Goal: Find specific page/section: Find specific page/section

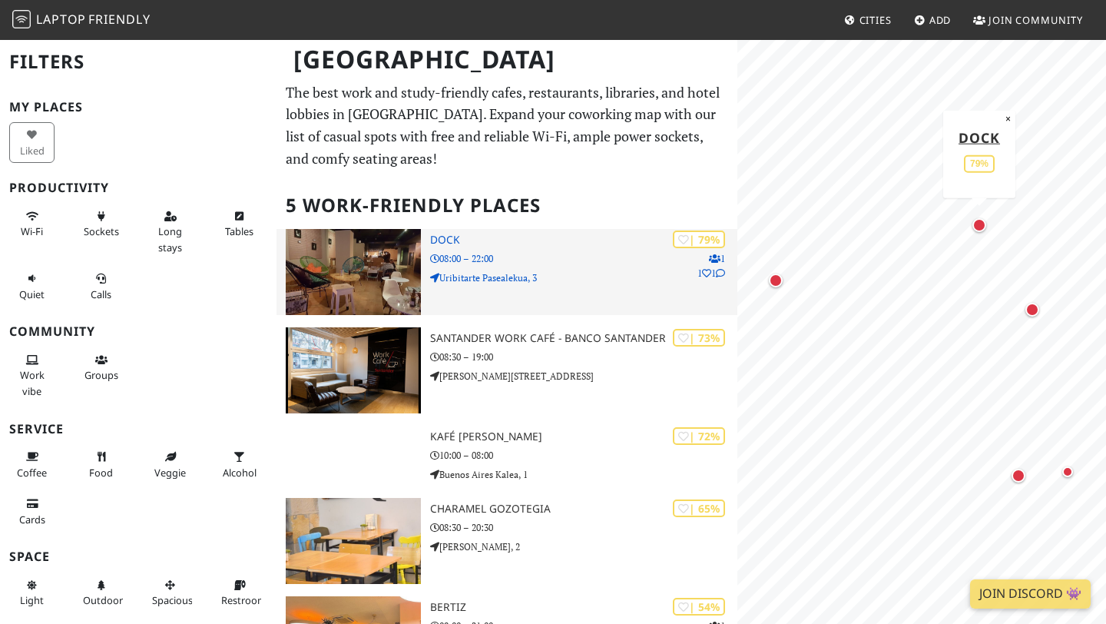
click at [456, 253] on p "08:00 – 22:00" at bounding box center [583, 258] width 307 height 15
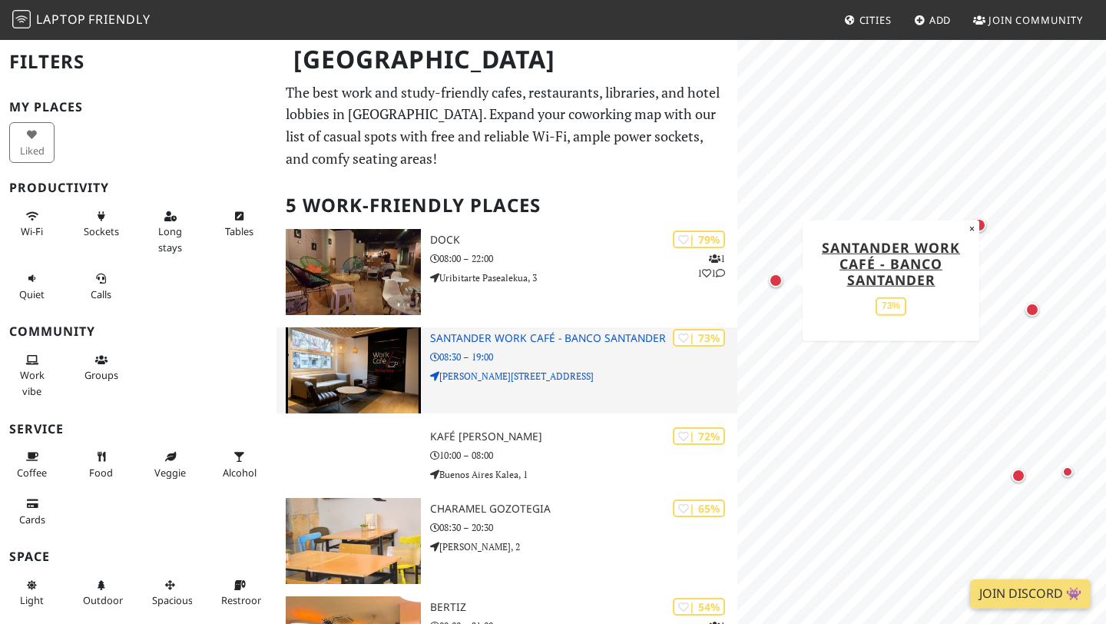
click at [504, 338] on h3 "Santander Work Café - Banco Santander" at bounding box center [583, 338] width 307 height 13
